Goal: Transaction & Acquisition: Purchase product/service

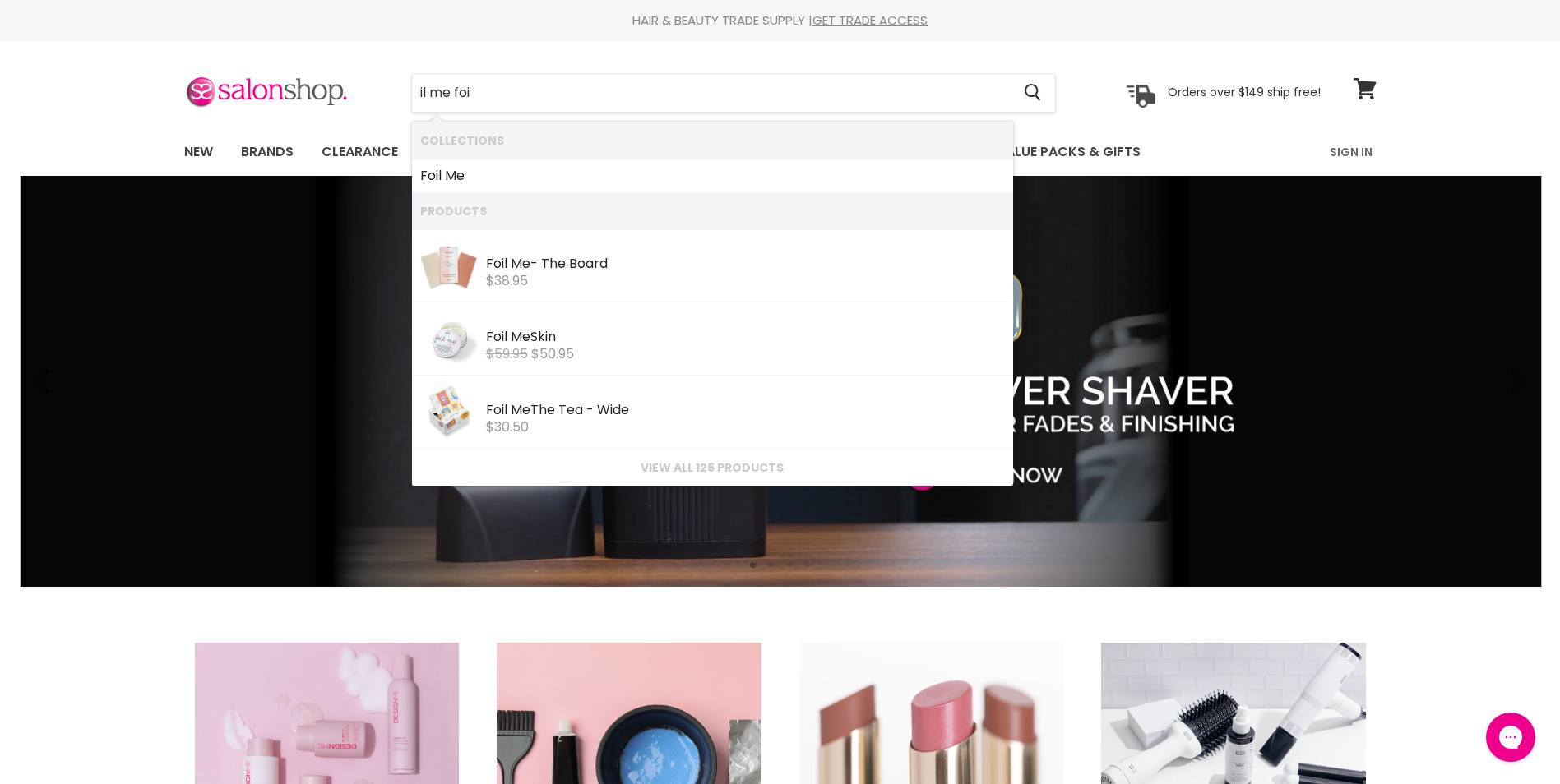
type input "il me foil"
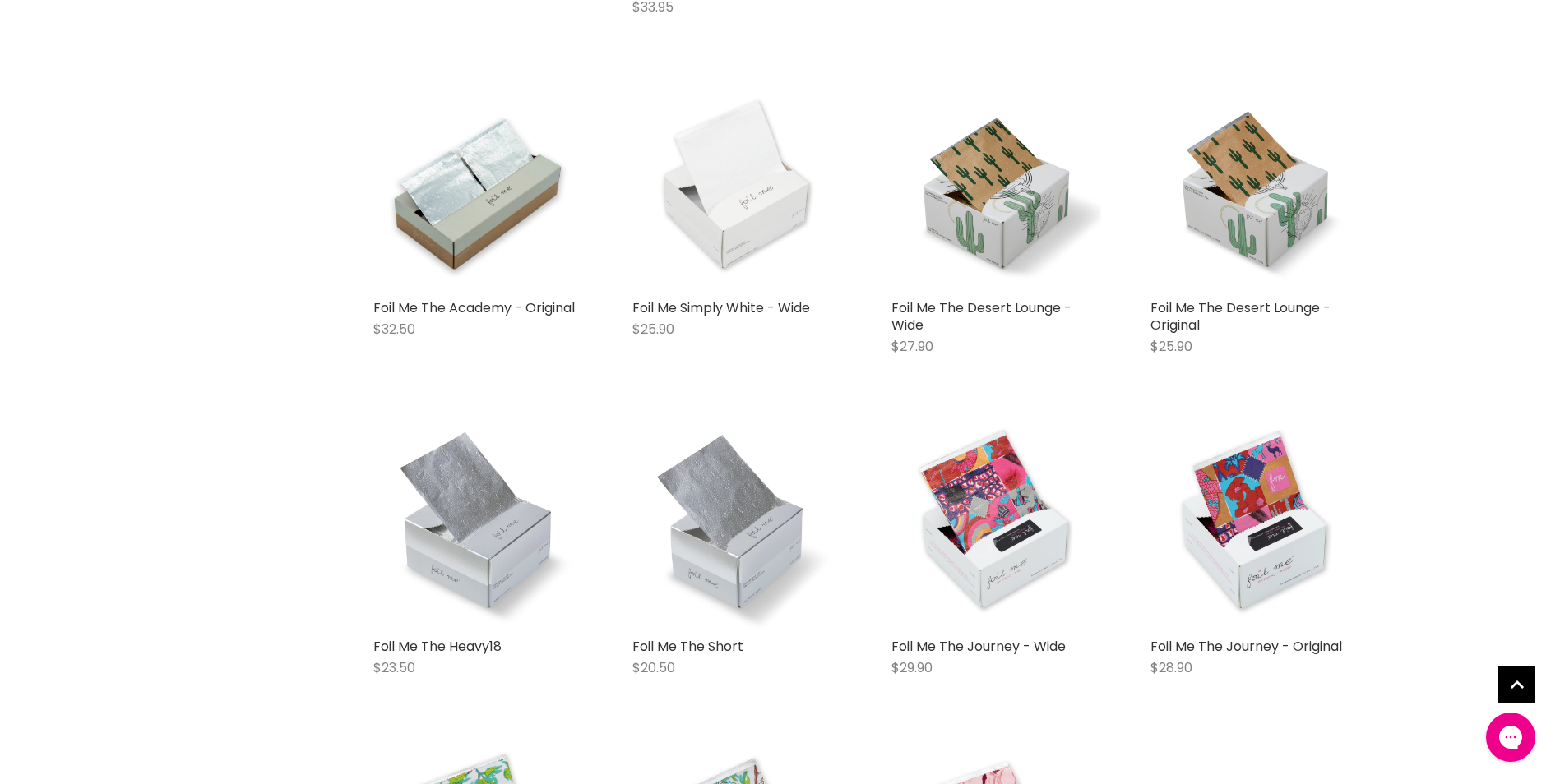
scroll to position [1069, 0]
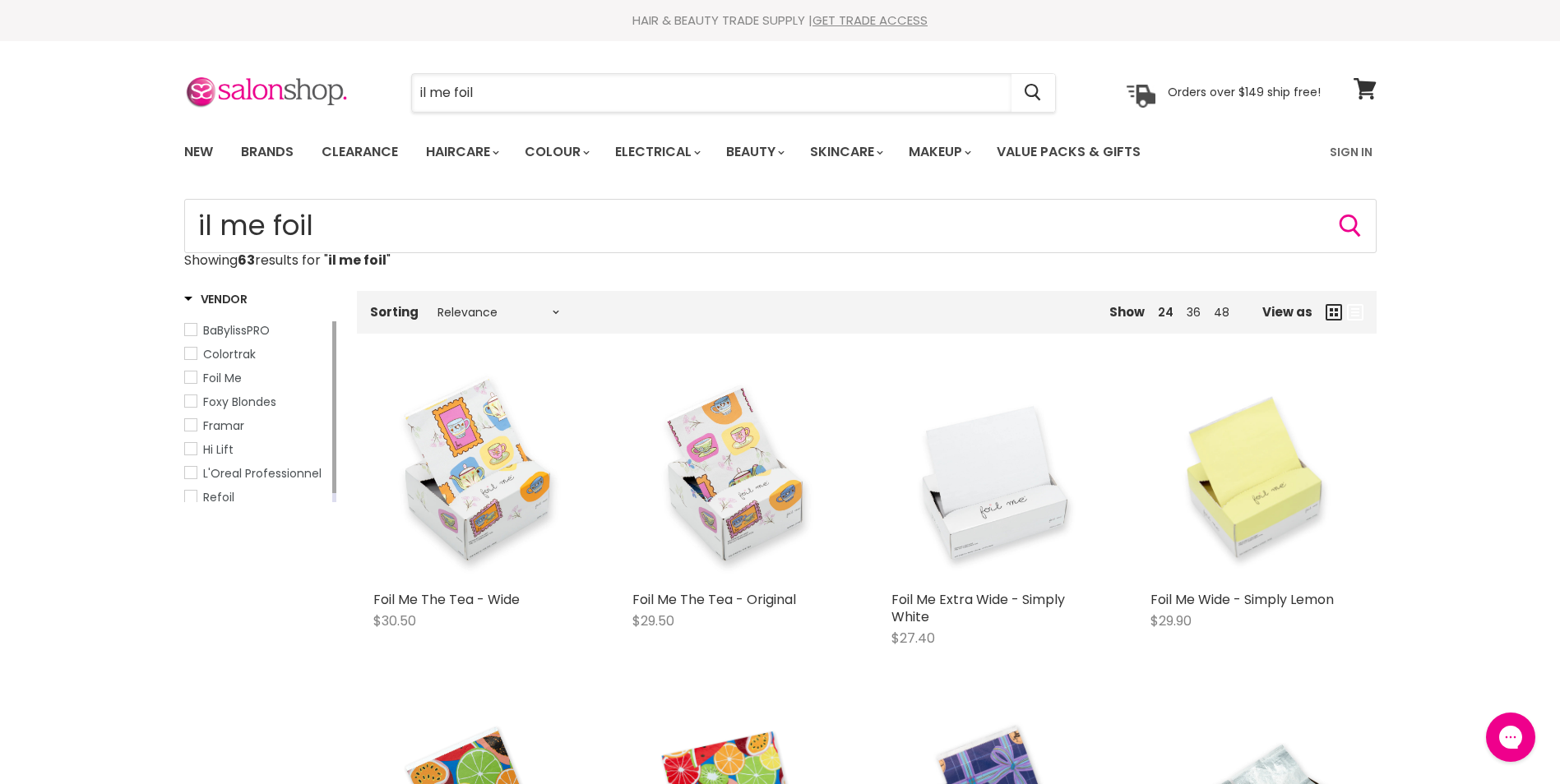
drag, startPoint x: 543, startPoint y: 92, endPoint x: 349, endPoint y: 93, distance: 194.0
click at [349, 93] on div "il me foil Cancel Orders over $149 ship free!" at bounding box center [751, 92] width 1136 height 38
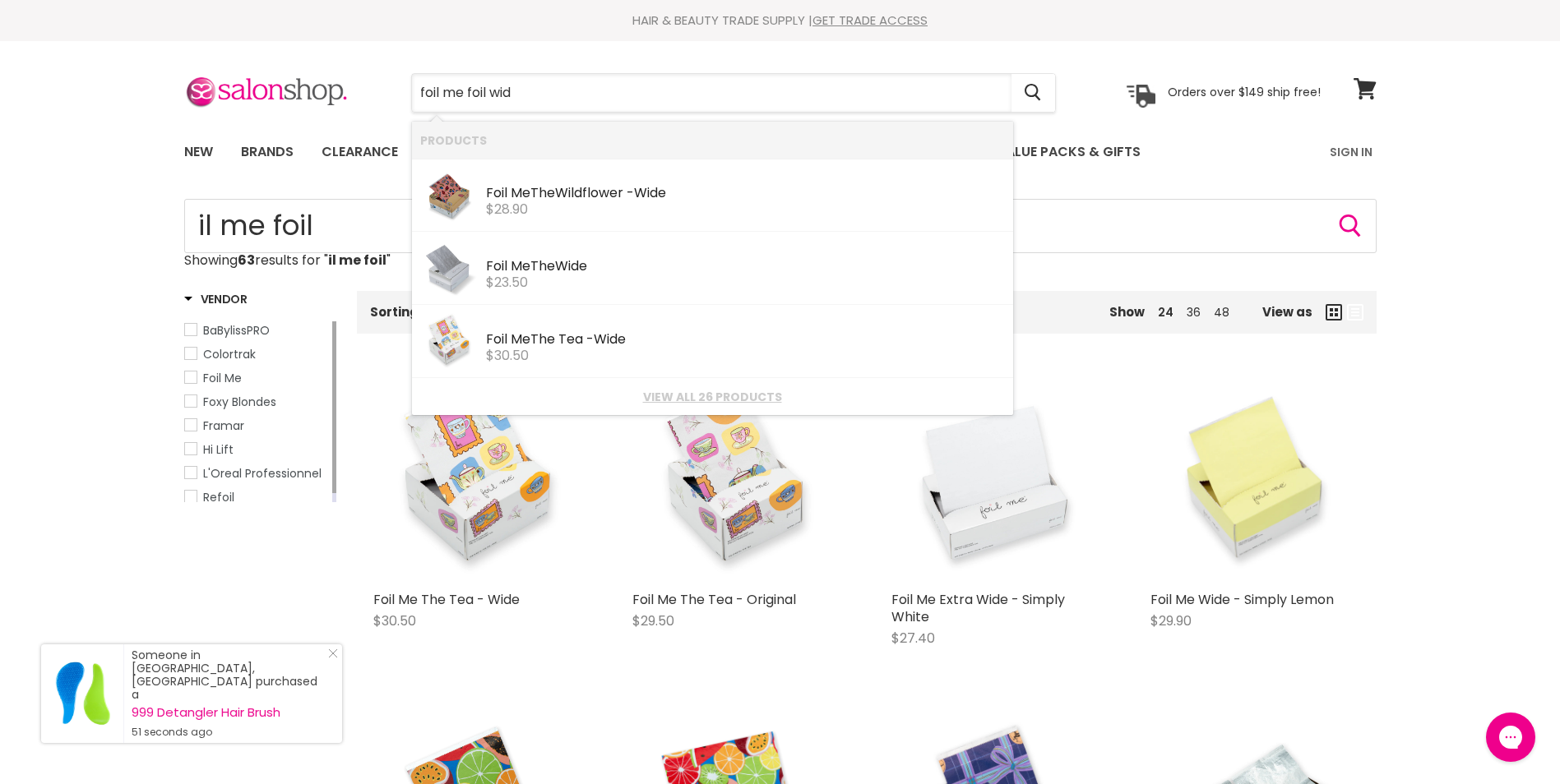
type input "foil me foil wide"
